Goal: Find contact information: Find contact information

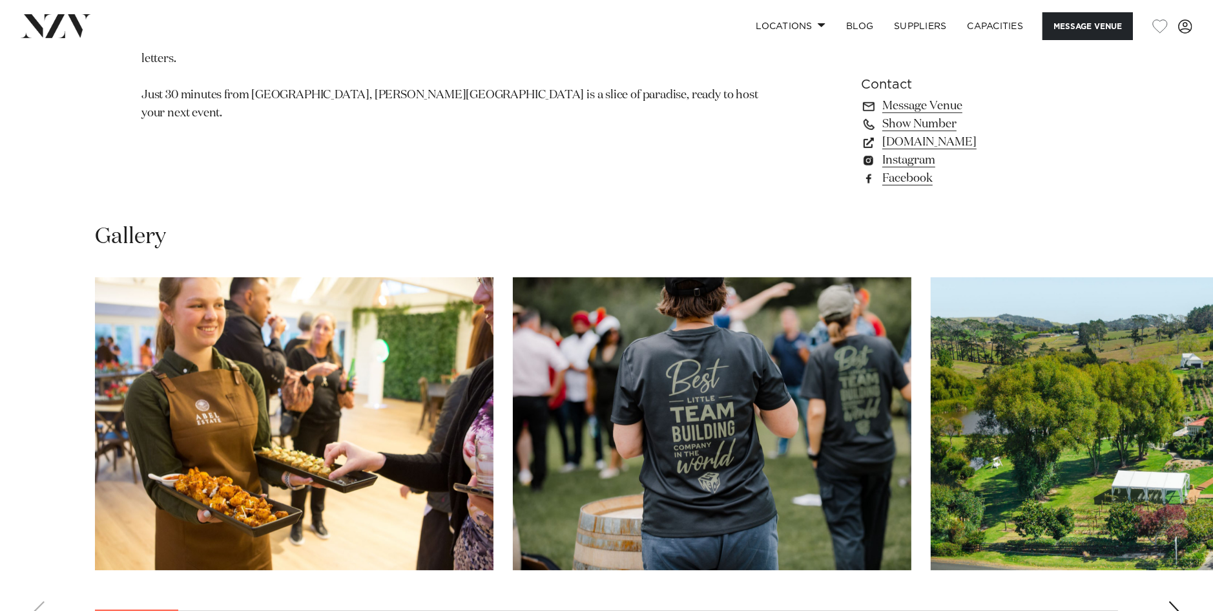
scroll to position [1163, 0]
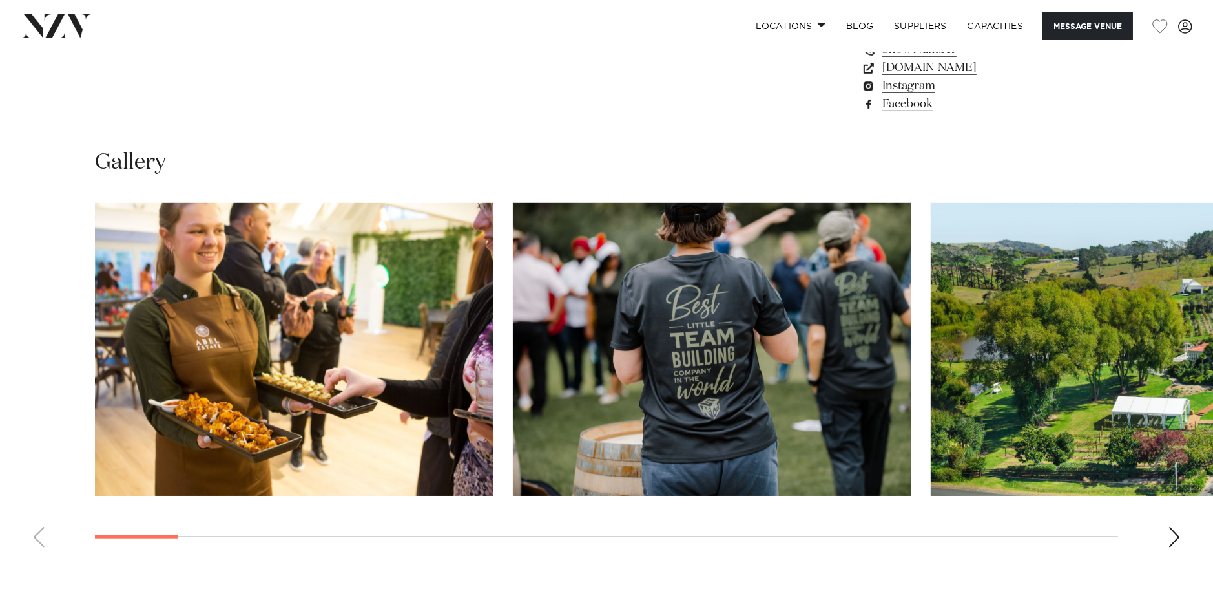
click at [1168, 531] on div "Next slide" at bounding box center [1174, 537] width 13 height 21
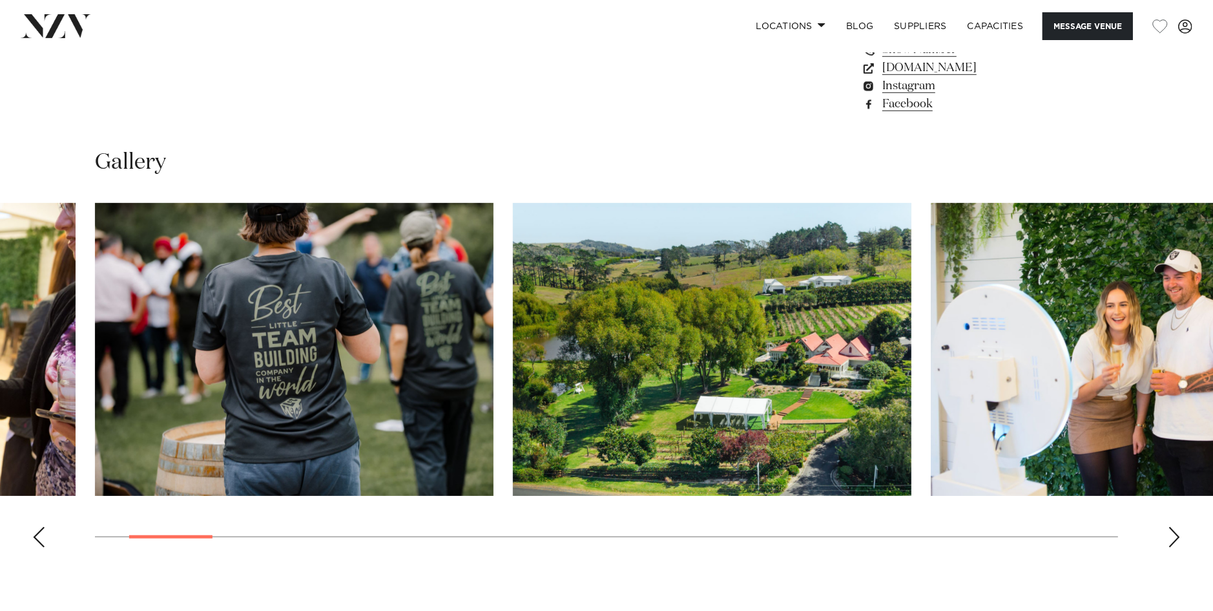
click at [1168, 531] on div "Next slide" at bounding box center [1174, 537] width 13 height 21
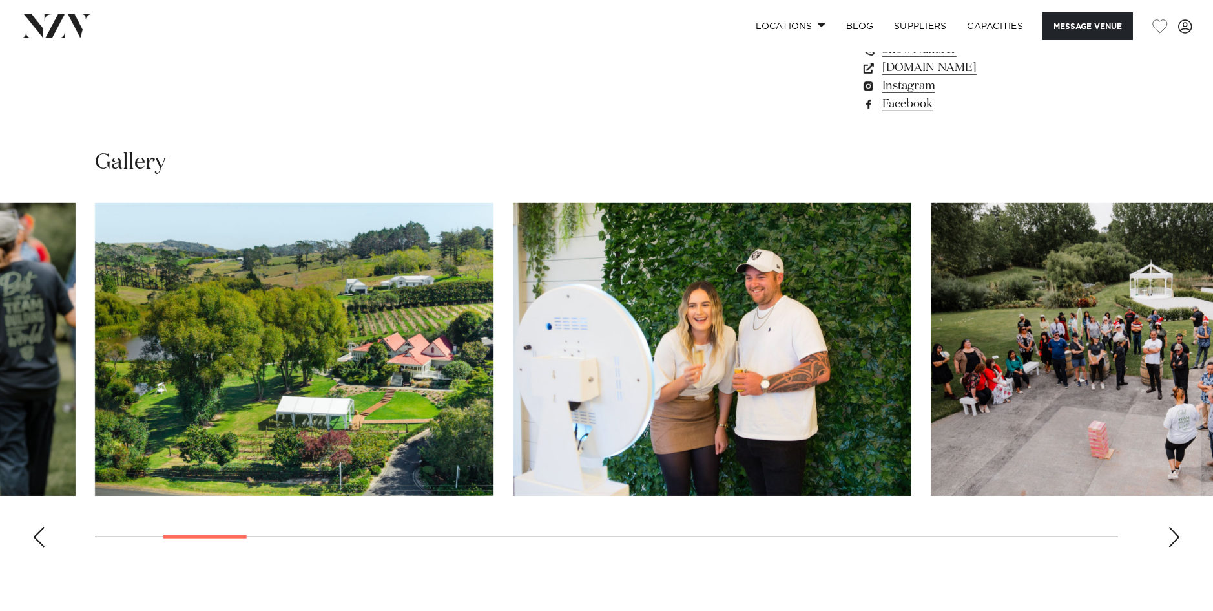
click at [1168, 531] on div "Next slide" at bounding box center [1174, 537] width 13 height 21
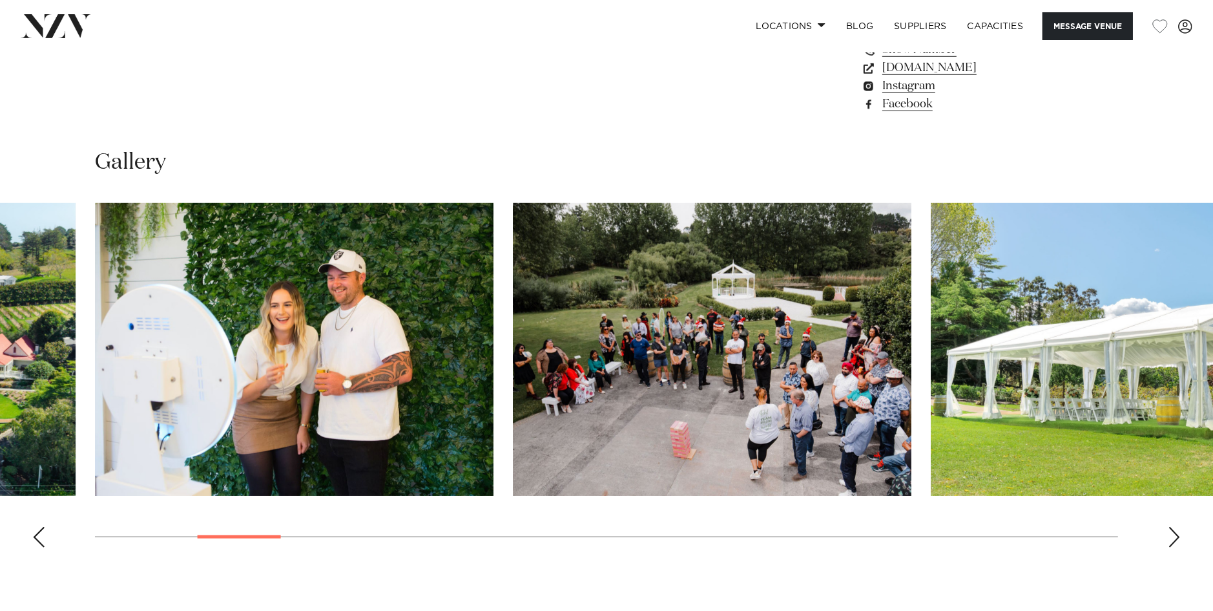
click at [1168, 531] on div "Next slide" at bounding box center [1174, 537] width 13 height 21
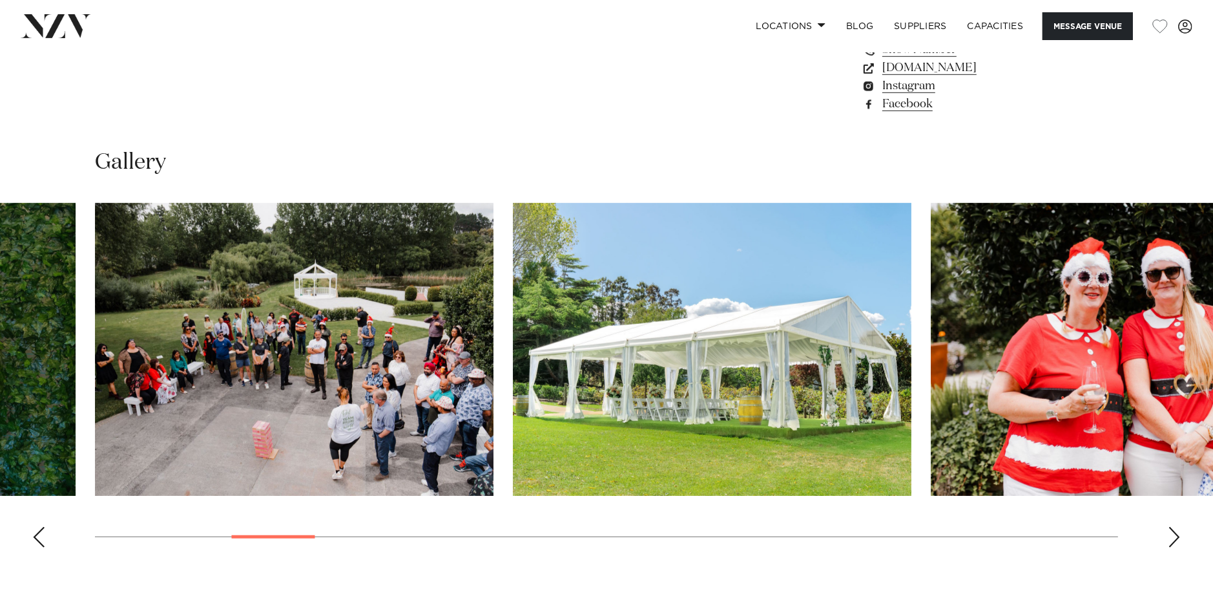
click at [1168, 531] on div "Next slide" at bounding box center [1174, 537] width 13 height 21
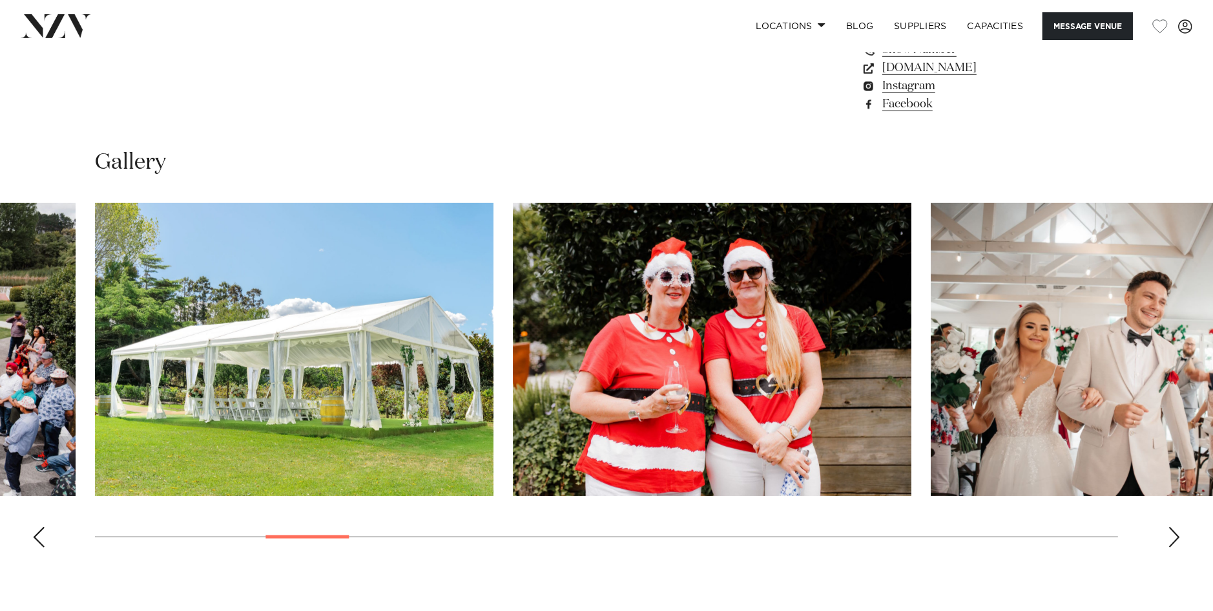
click at [1168, 531] on div "Next slide" at bounding box center [1174, 537] width 13 height 21
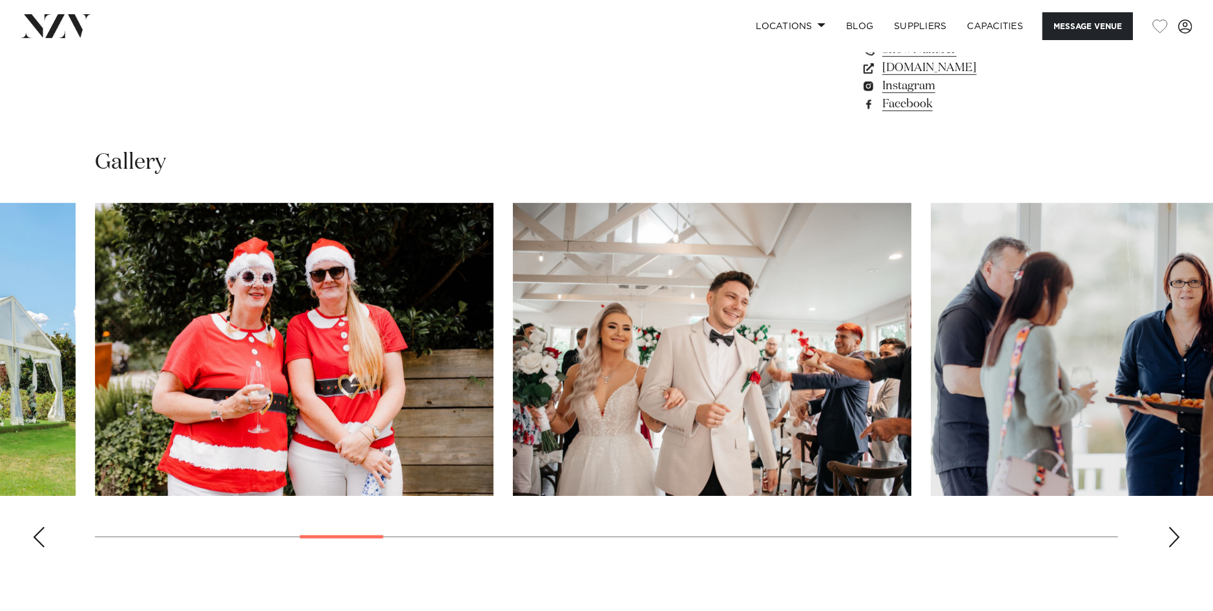
click at [1168, 531] on div "Next slide" at bounding box center [1174, 537] width 13 height 21
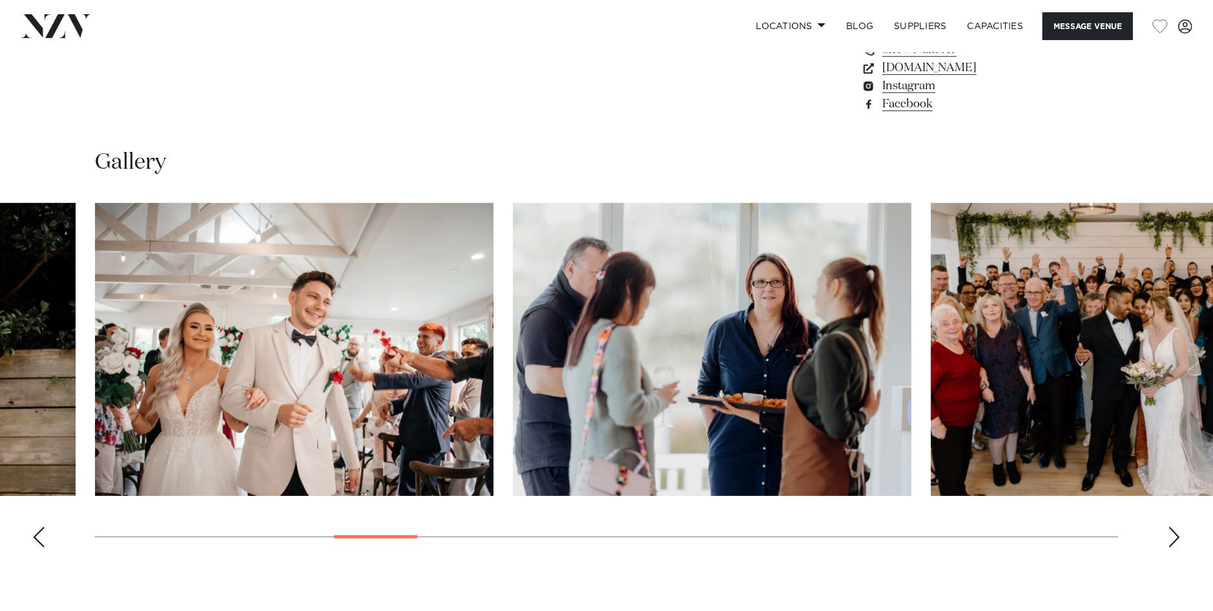
click at [1168, 531] on div "Next slide" at bounding box center [1174, 537] width 13 height 21
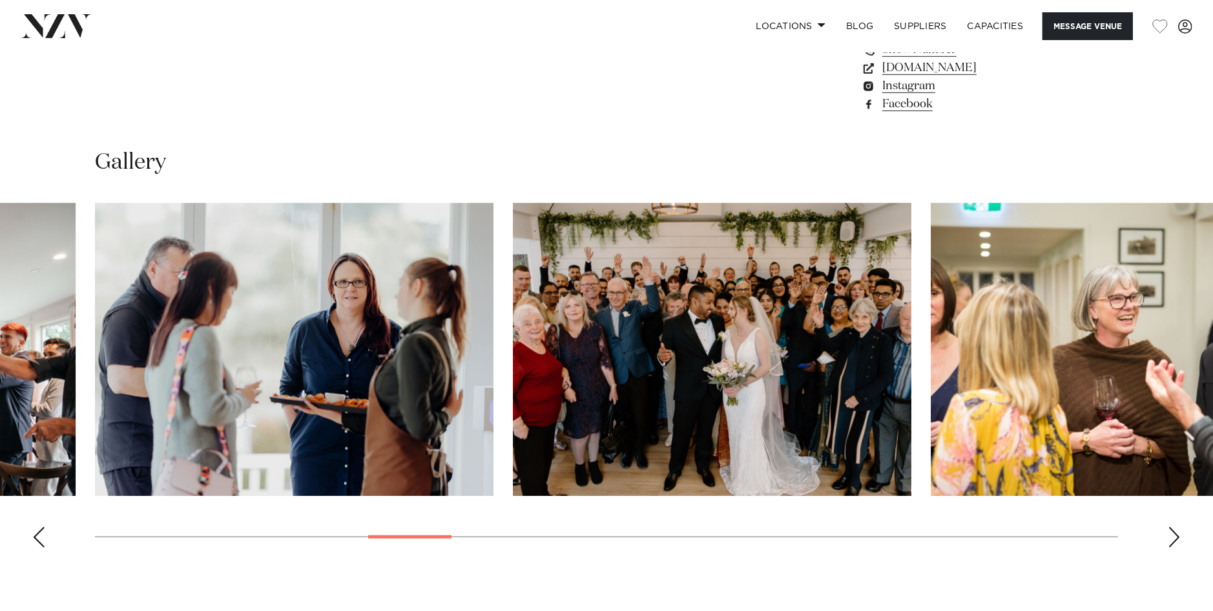
click at [1168, 531] on div "Next slide" at bounding box center [1174, 537] width 13 height 21
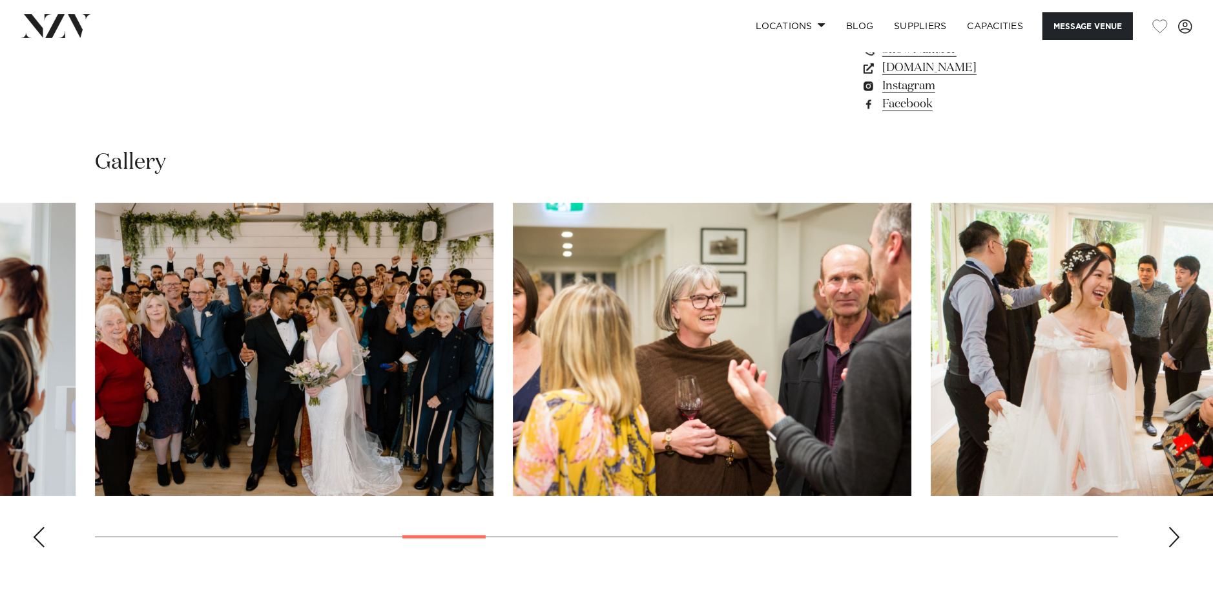
click at [1168, 531] on div "Next slide" at bounding box center [1174, 537] width 13 height 21
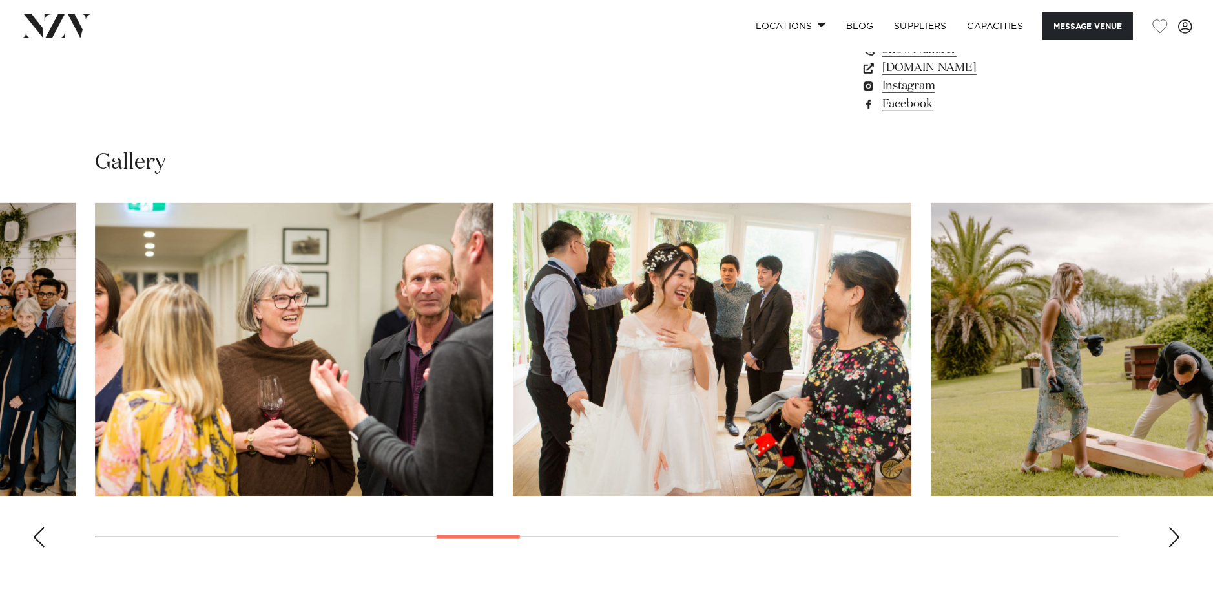
click at [1168, 531] on div "Next slide" at bounding box center [1174, 537] width 13 height 21
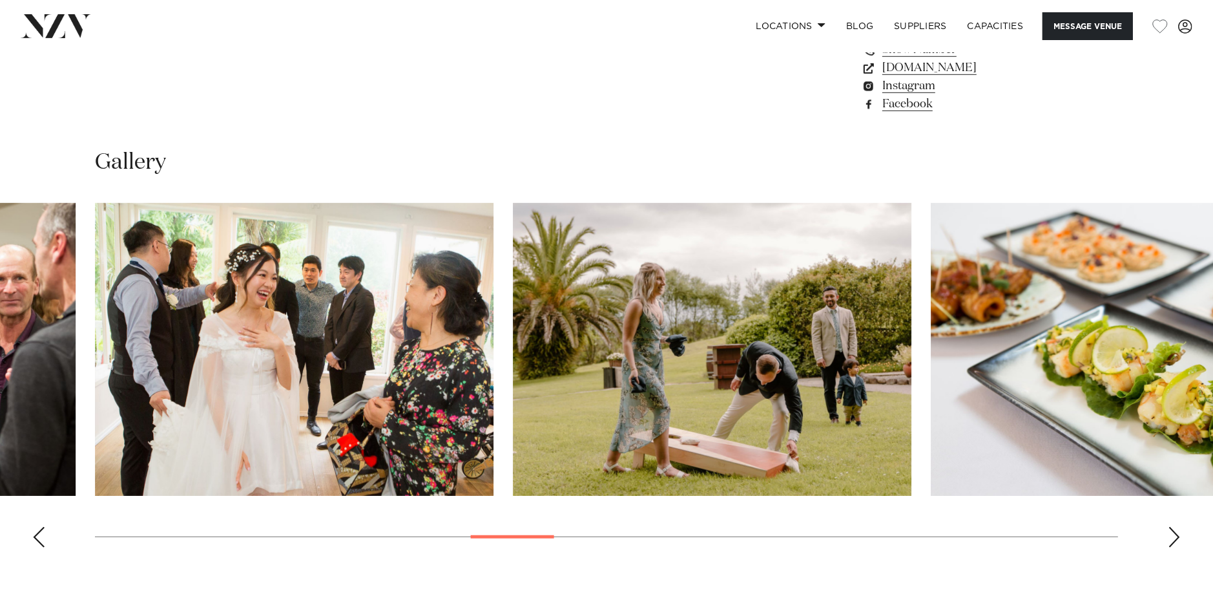
click at [1168, 531] on div "Next slide" at bounding box center [1174, 537] width 13 height 21
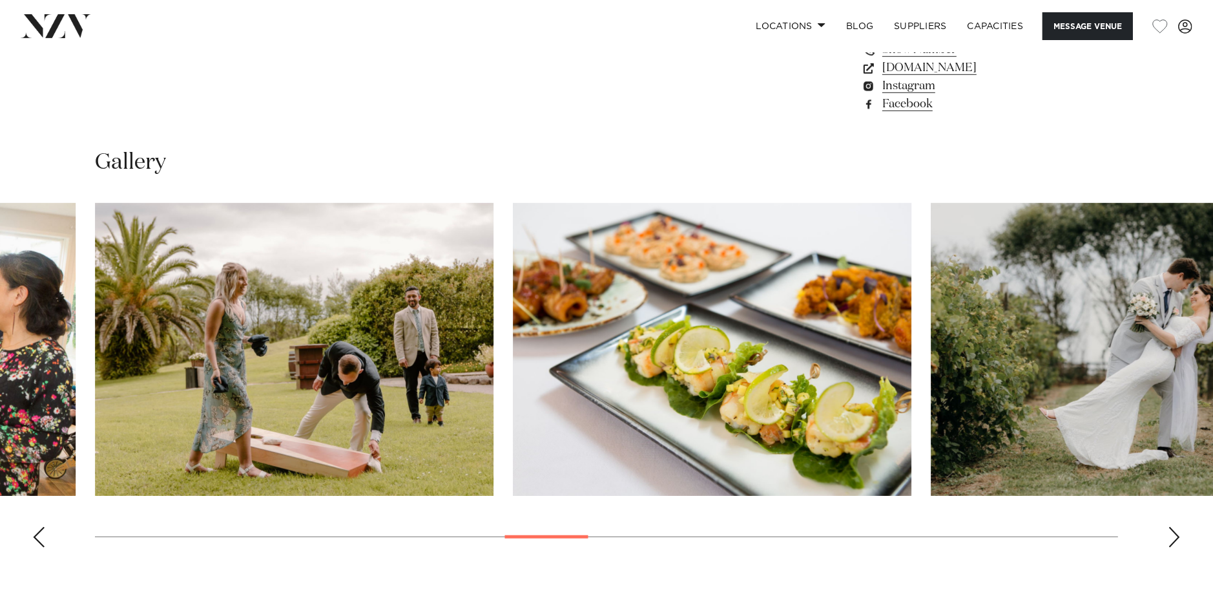
click at [1168, 531] on div "Next slide" at bounding box center [1174, 537] width 13 height 21
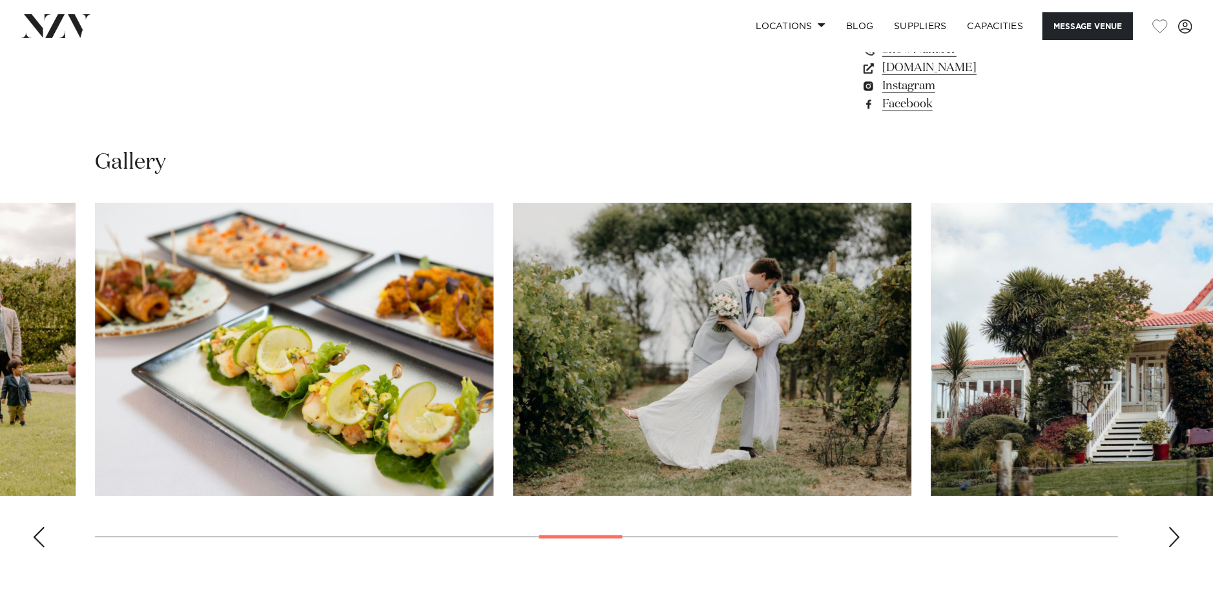
click at [1168, 531] on div "Next slide" at bounding box center [1174, 537] width 13 height 21
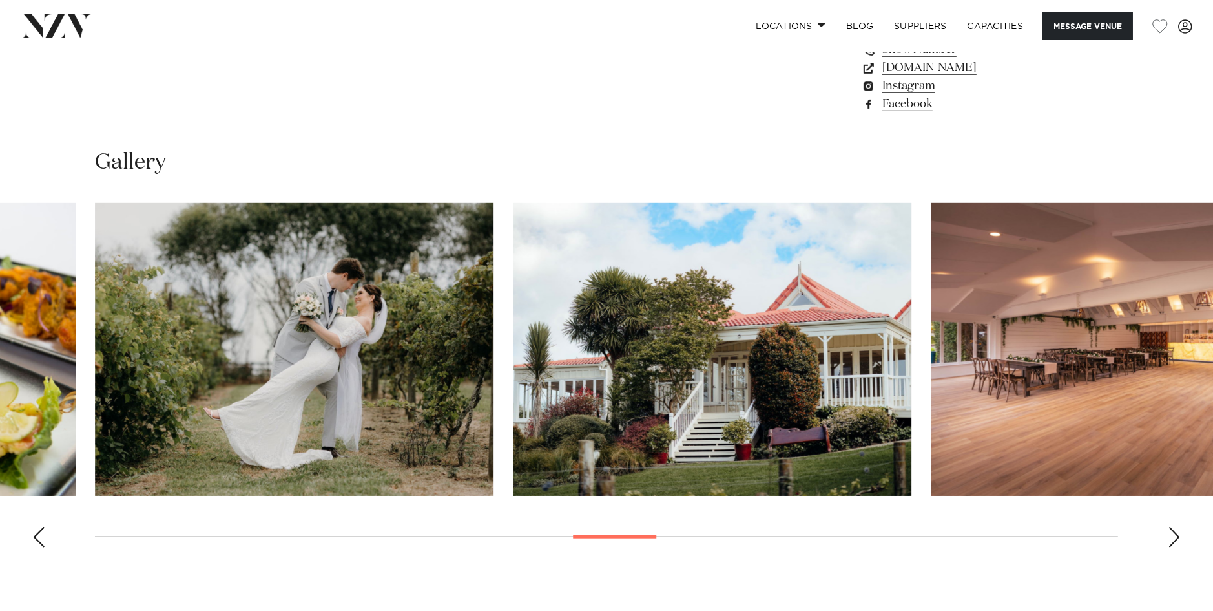
click at [1168, 531] on div "Next slide" at bounding box center [1174, 537] width 13 height 21
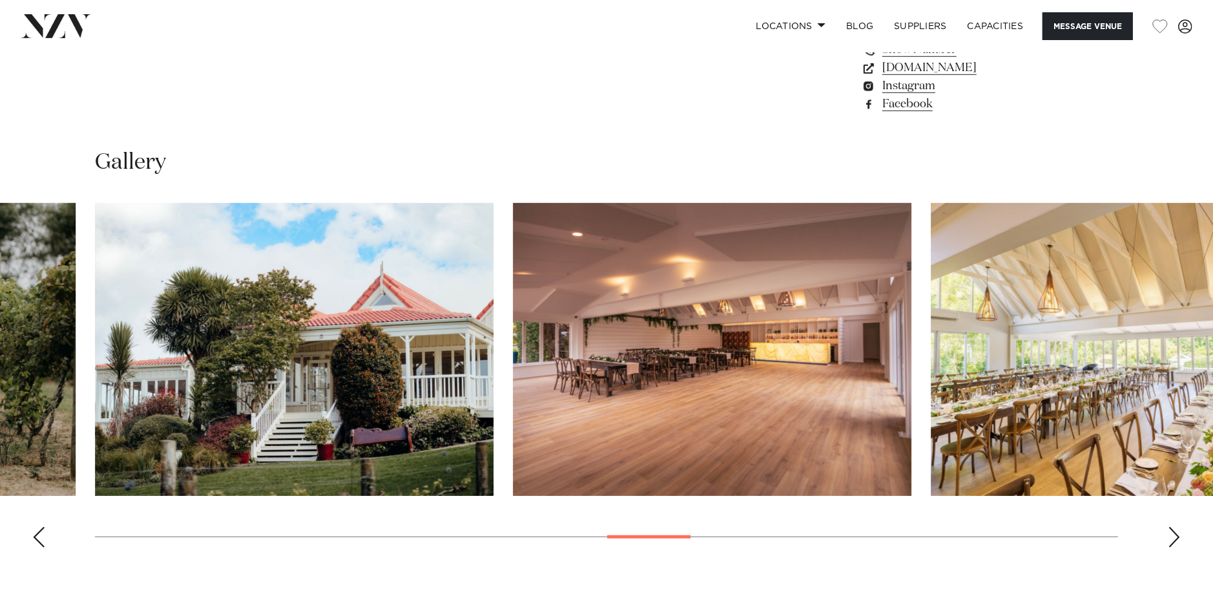
click at [1168, 531] on div "Next slide" at bounding box center [1174, 537] width 13 height 21
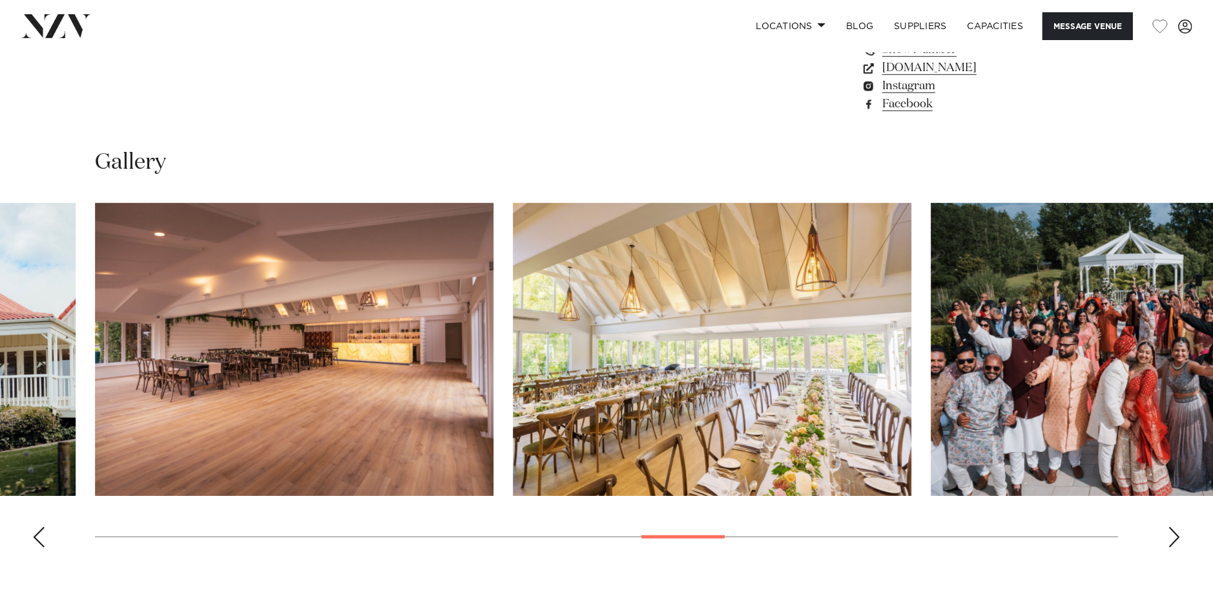
click at [1168, 531] on div "Next slide" at bounding box center [1174, 537] width 13 height 21
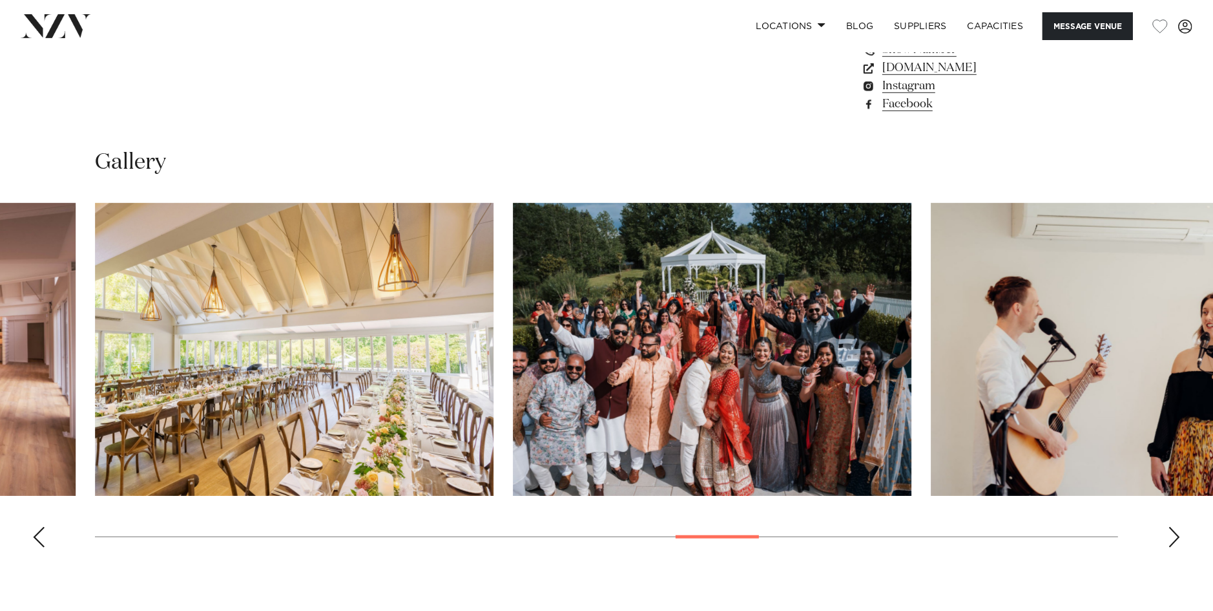
click at [1168, 531] on div "Next slide" at bounding box center [1174, 537] width 13 height 21
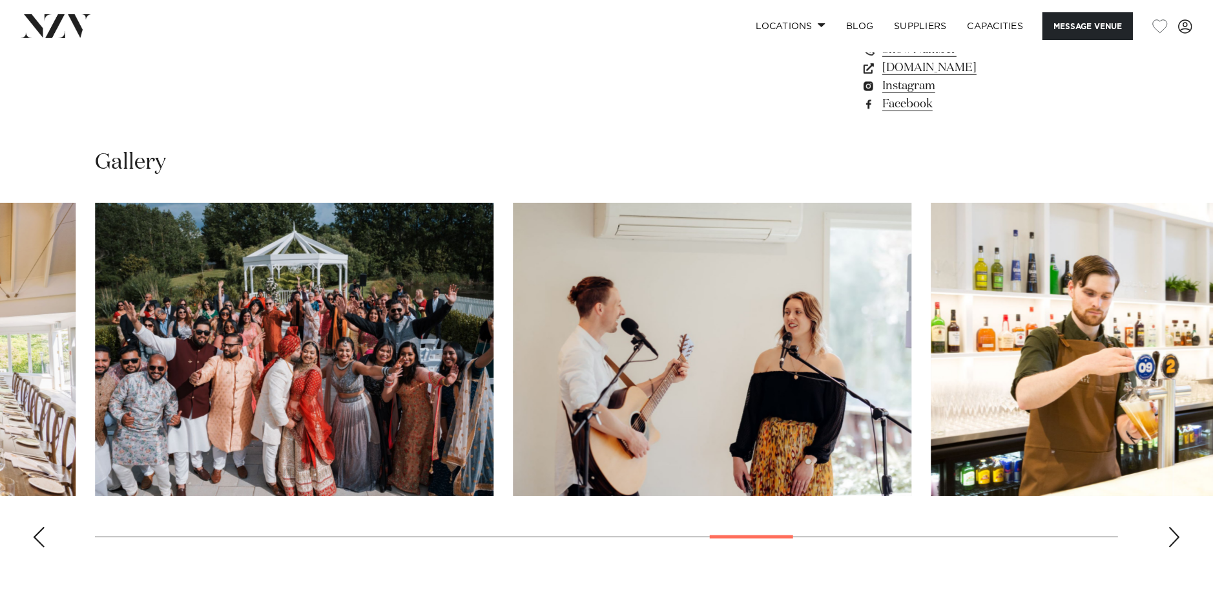
click at [1168, 531] on div "Next slide" at bounding box center [1174, 537] width 13 height 21
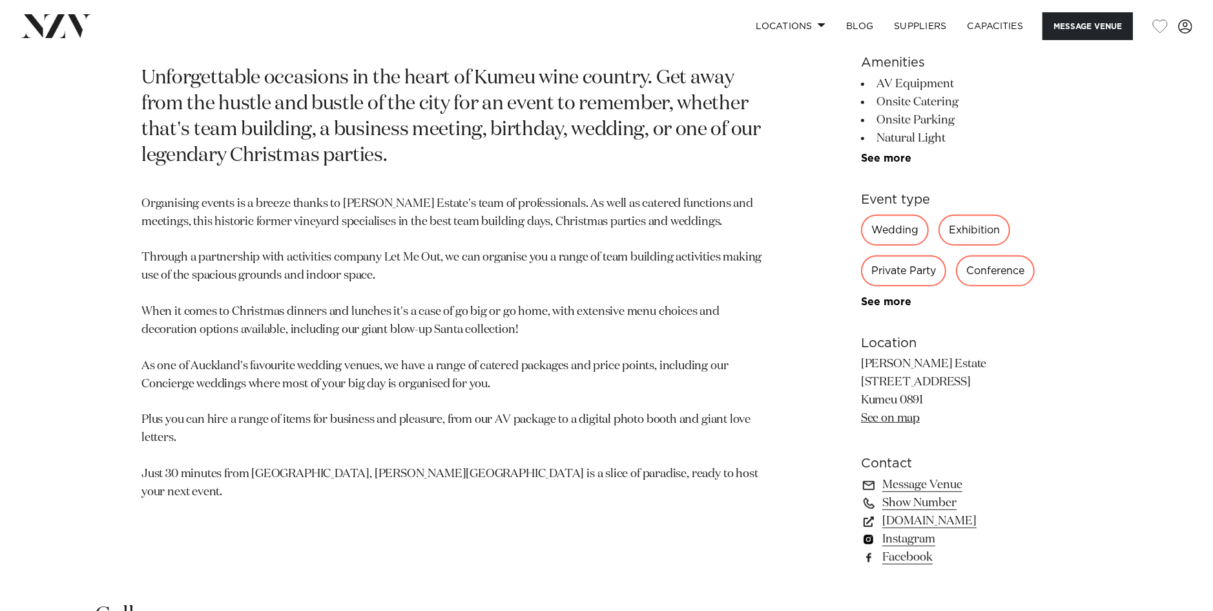
scroll to position [711, 0]
click at [921, 519] on link "[DOMAIN_NAME]" at bounding box center [966, 520] width 211 height 18
